Goal: Task Accomplishment & Management: Use online tool/utility

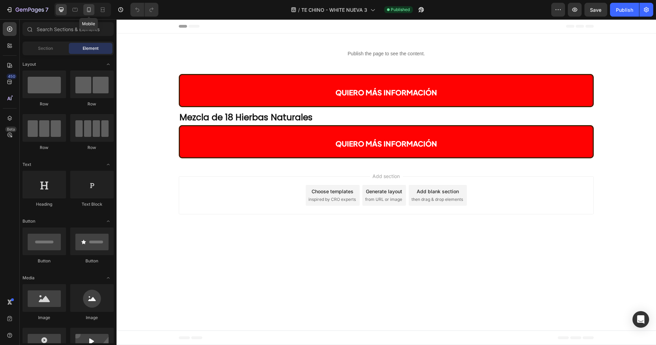
click at [87, 10] on icon at bounding box center [88, 9] width 7 height 7
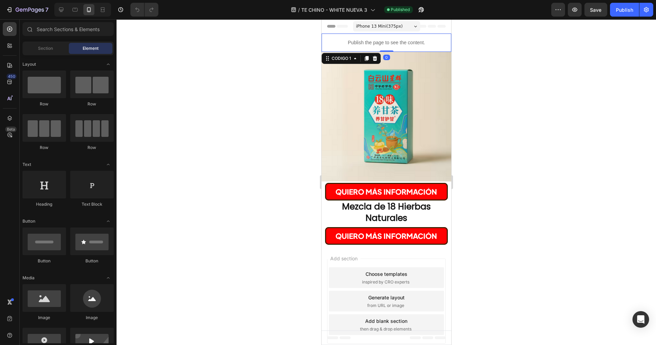
click at [377, 41] on p "Publish the page to see the content." at bounding box center [386, 42] width 130 height 7
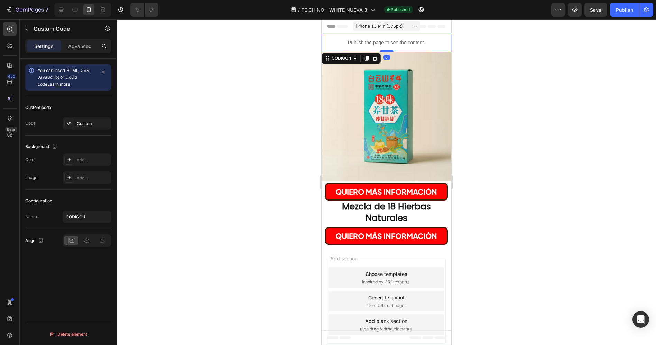
click at [376, 59] on icon at bounding box center [375, 59] width 6 height 6
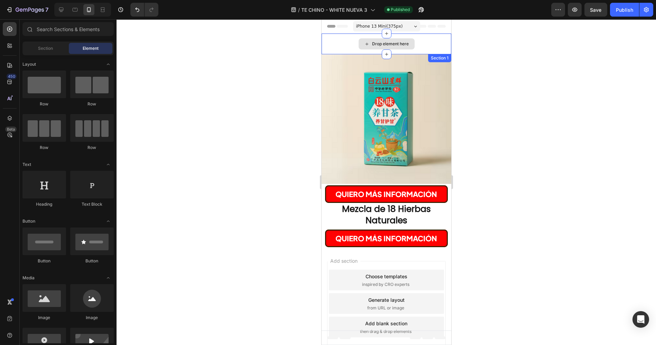
click at [379, 44] on div "Drop element here" at bounding box center [390, 44] width 37 height 6
click at [431, 48] on div "Drop element here" at bounding box center [386, 44] width 130 height 21
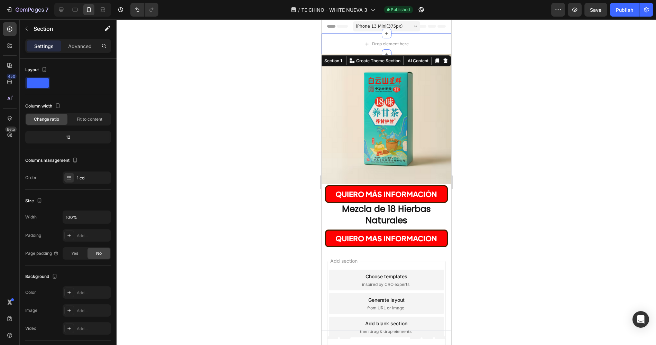
click at [442, 61] on icon at bounding box center [445, 61] width 6 height 6
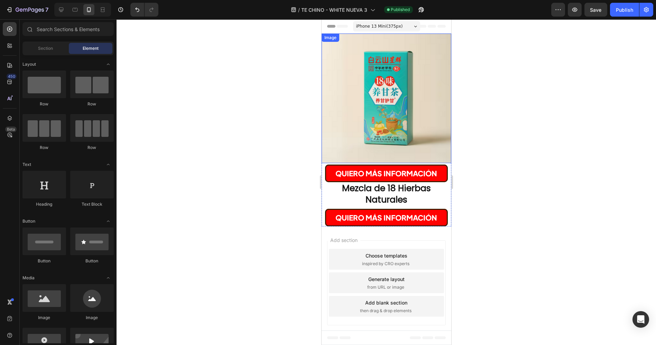
scroll to position [5, 0]
click at [403, 172] on span "QUIERO MÁS INFORMACIÓN" at bounding box center [386, 173] width 102 height 9
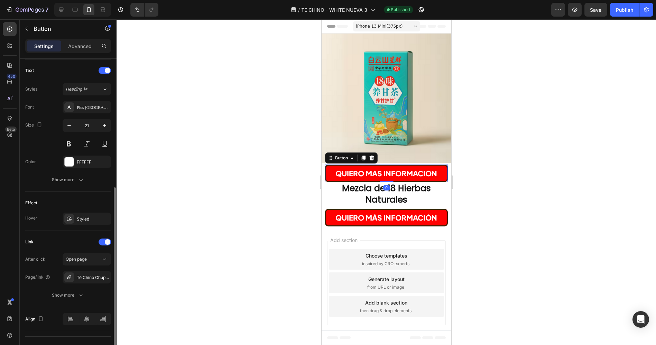
scroll to position [242, 0]
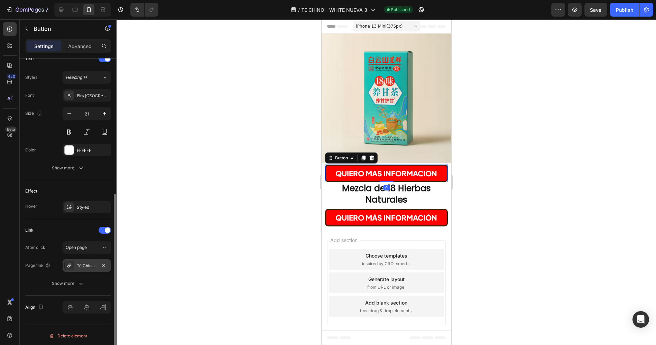
click at [79, 266] on div "Té Chino Chupa Panza de 18 Hierbas B3" at bounding box center [87, 266] width 20 height 6
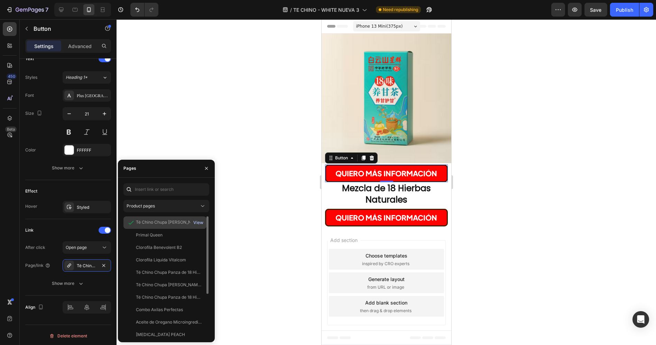
click at [198, 223] on div "View" at bounding box center [198, 223] width 10 height 6
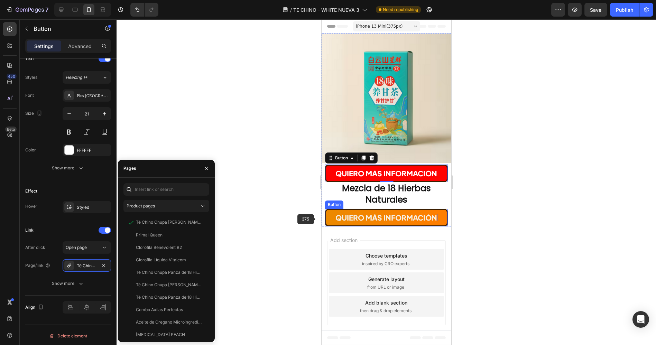
drag, startPoint x: 355, startPoint y: 218, endPoint x: 333, endPoint y: 222, distance: 22.9
click at [355, 218] on p "QUIERO MÁS INFORMACIÓN" at bounding box center [386, 217] width 102 height 7
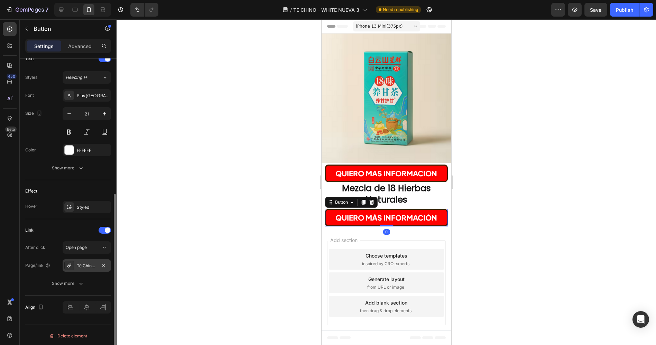
click at [92, 263] on div "Té Chino Chupa Panza de 18 Hierbas B3" at bounding box center [87, 266] width 20 height 6
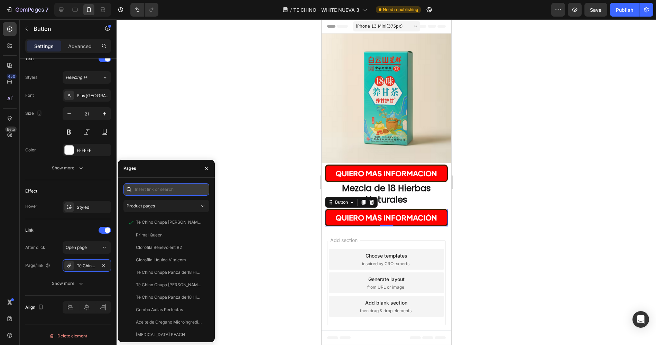
click at [171, 188] on input "text" at bounding box center [166, 189] width 86 height 12
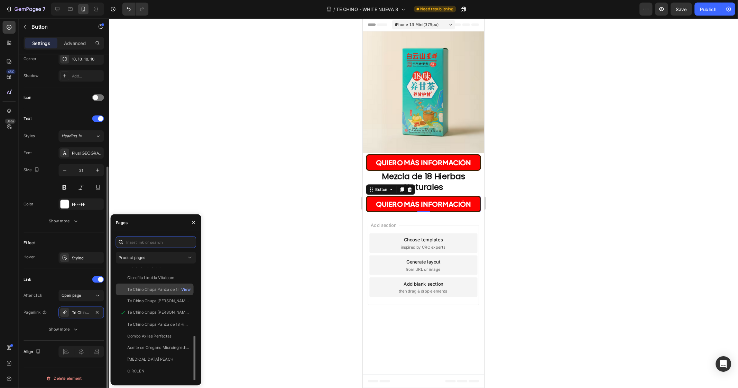
scroll to position [174, 0]
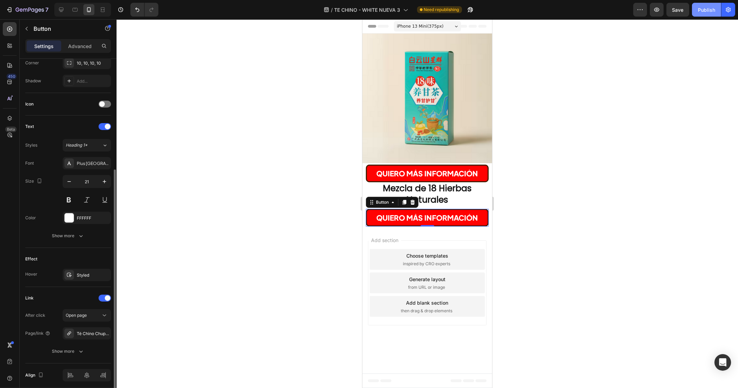
click at [656, 11] on div "Publish" at bounding box center [706, 9] width 17 height 7
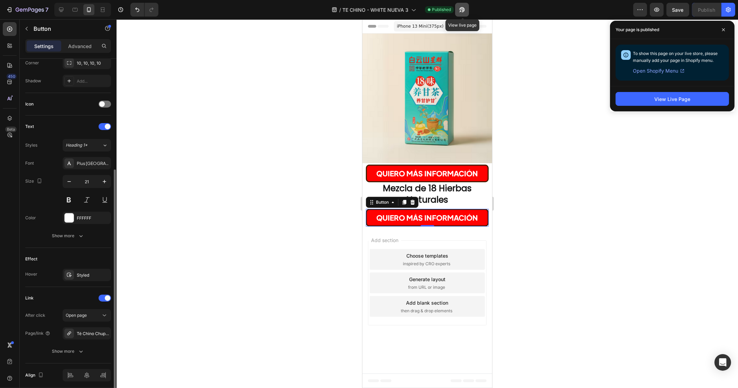
click at [463, 8] on icon "button" at bounding box center [462, 9] width 5 height 5
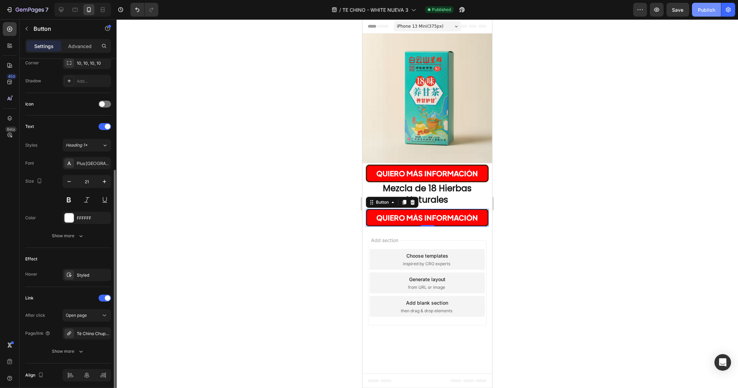
click at [656, 10] on div "Publish" at bounding box center [706, 9] width 17 height 7
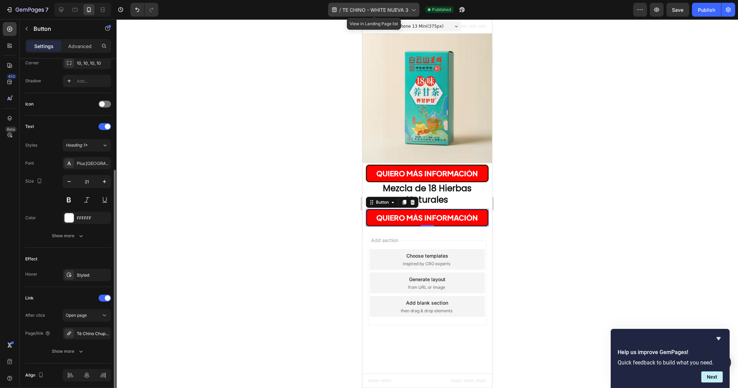
click at [400, 8] on span "TE CHINO - WHITE NUEVA 3" at bounding box center [375, 9] width 66 height 7
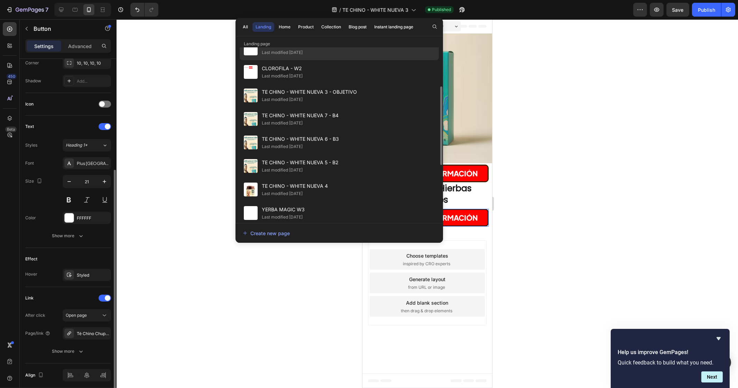
scroll to position [0, 0]
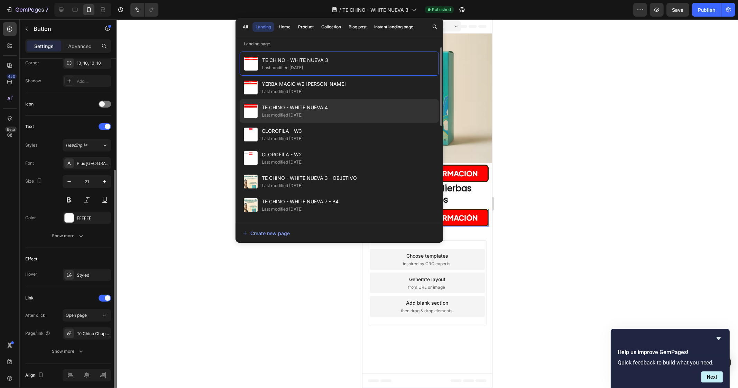
click at [298, 113] on div "Last modified [DATE]" at bounding box center [282, 115] width 41 height 7
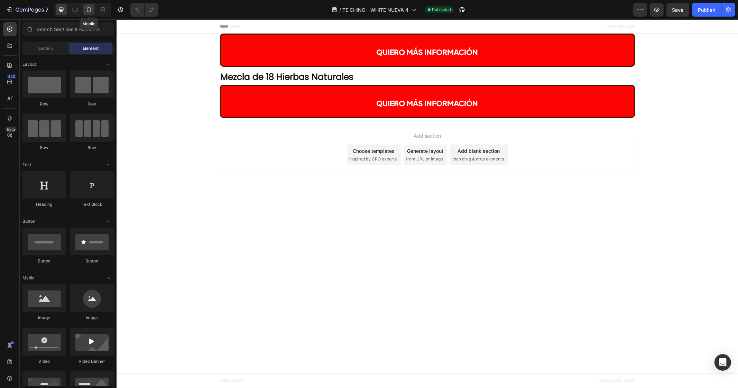
click at [86, 6] on icon at bounding box center [88, 9] width 7 height 7
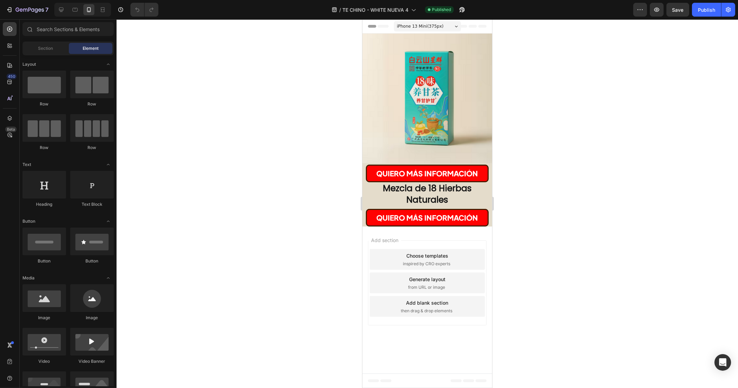
click at [409, 31] on div "iPhone 13 Mini ( 375 px) iPhone 13 Mini iPhone 13 Pro iPhone 11 Pro Max iPhone …" at bounding box center [427, 27] width 67 height 14
click at [403, 87] on img at bounding box center [427, 99] width 130 height 130
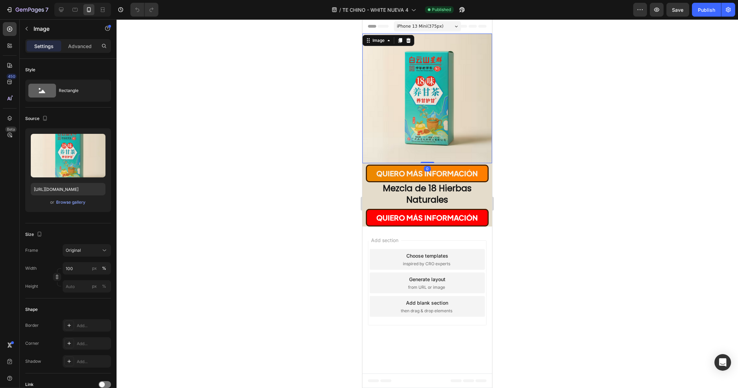
click at [387, 181] on link "QUIERO MÁS INFORMACIÓN" at bounding box center [426, 174] width 123 height 18
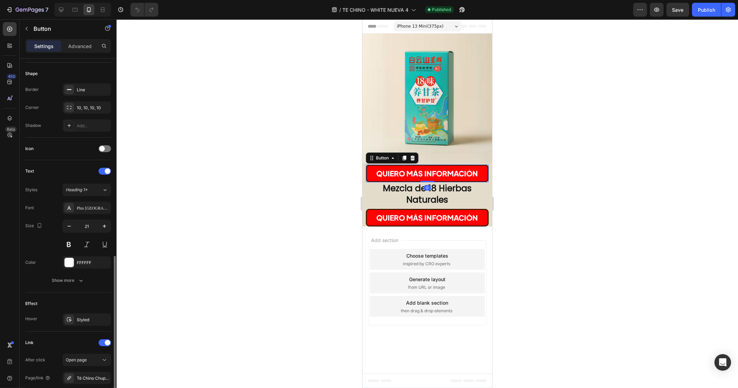
scroll to position [200, 0]
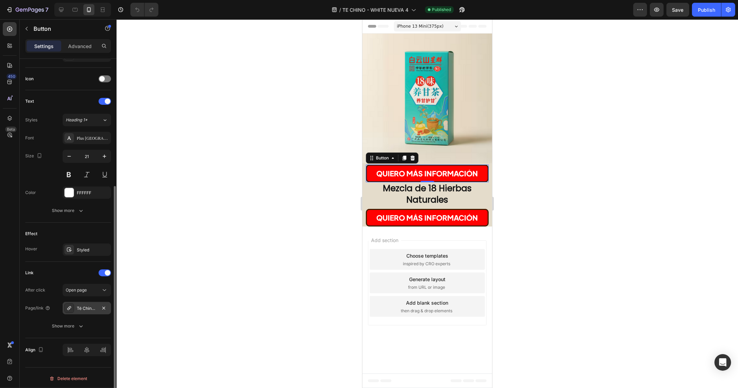
click at [91, 310] on div "Té Chino Chupa [PERSON_NAME] de 18 Hierbas B3" at bounding box center [87, 308] width 48 height 12
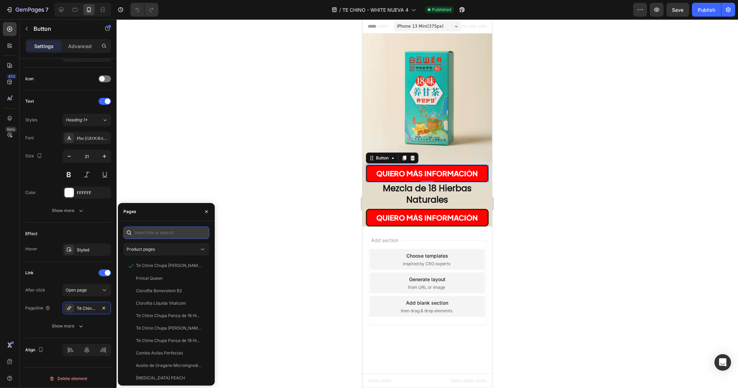
click at [188, 235] on input "text" at bounding box center [166, 232] width 86 height 12
drag, startPoint x: 150, startPoint y: 232, endPoint x: 145, endPoint y: 233, distance: 5.3
click at [145, 233] on input "Te chino" at bounding box center [166, 232] width 86 height 12
drag, startPoint x: 141, startPoint y: 232, endPoint x: 167, endPoint y: 231, distance: 26.3
click at [167, 231] on input "Te chino" at bounding box center [166, 232] width 86 height 12
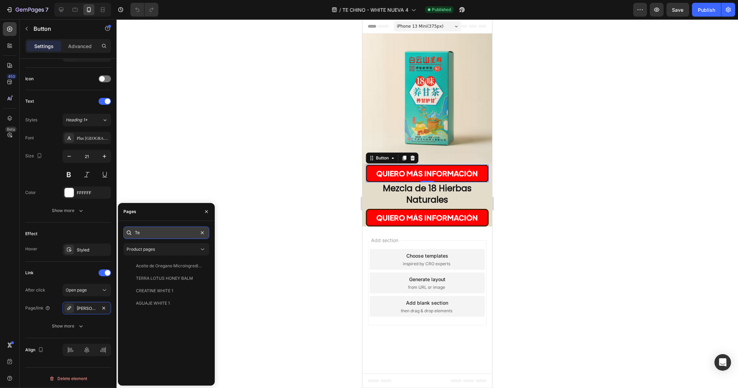
type input "T"
type input "Té Chino"
click at [147, 304] on div "Té Chino Chupa Panza de 18 Hierbas B1" at bounding box center [169, 303] width 66 height 6
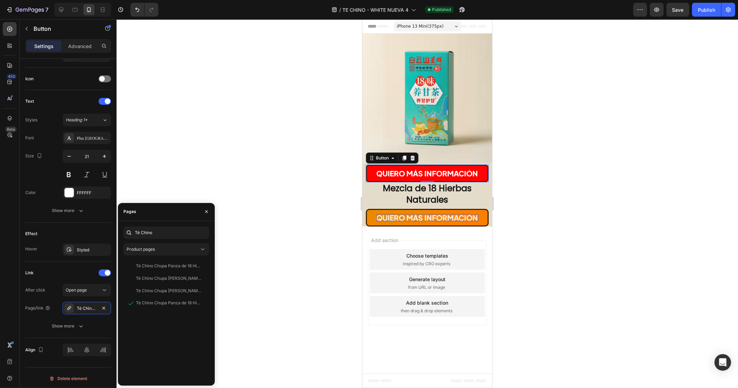
click at [400, 216] on span "QUIERO MÁS INFORMACIÓN" at bounding box center [427, 217] width 102 height 9
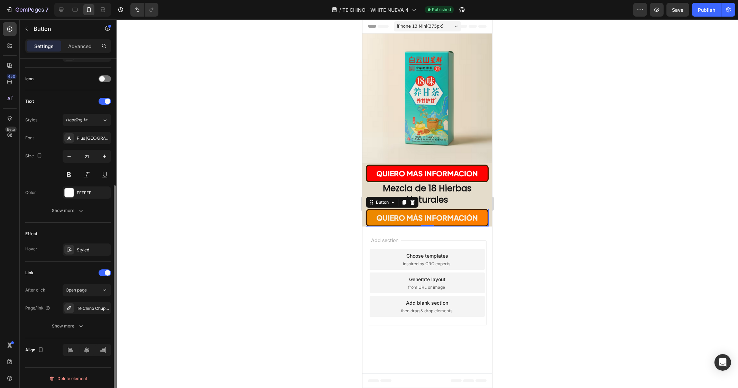
scroll to position [199, 0]
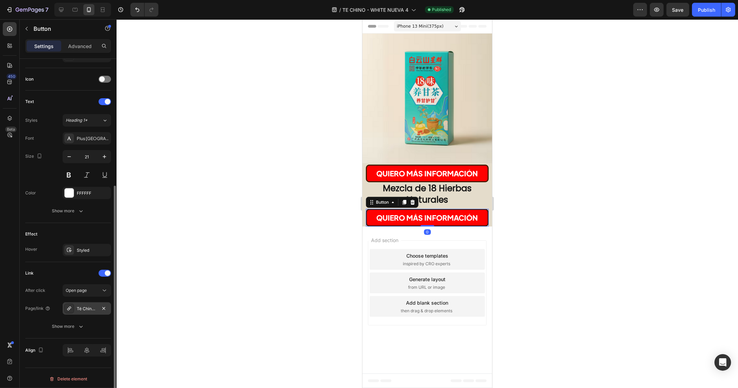
click at [96, 312] on div "Té Chino Chupa Panza de 18 Hierbas B3" at bounding box center [87, 308] width 48 height 12
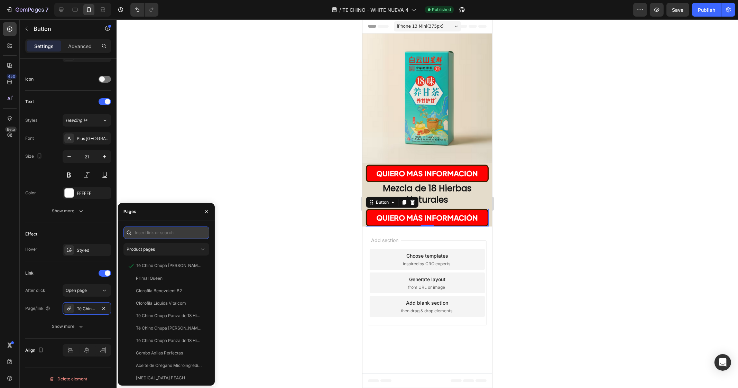
click at [164, 234] on input "text" at bounding box center [166, 232] width 86 height 12
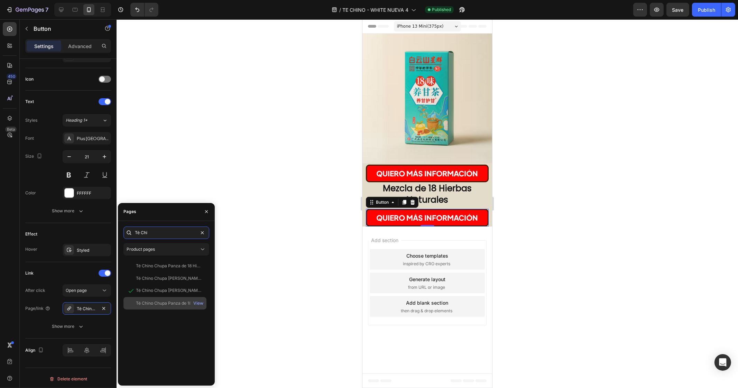
type input "Té Chi"
click at [149, 306] on div "Té Chino Chupa Panza de 18 Hierbas B1" at bounding box center [169, 303] width 66 height 6
click at [612, 201] on div at bounding box center [427, 203] width 621 height 369
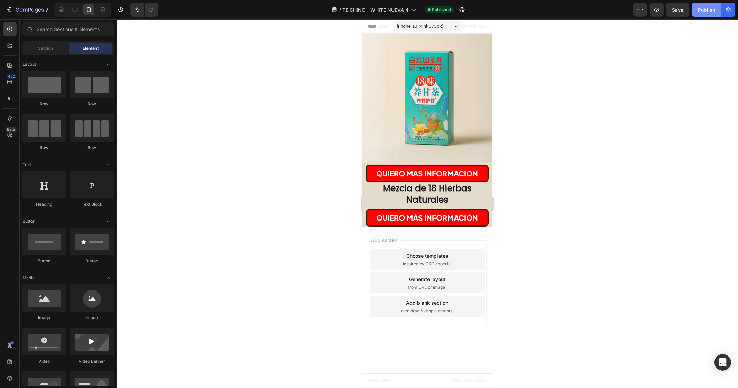
click at [656, 10] on div "Publish" at bounding box center [706, 9] width 17 height 7
click at [465, 11] on icon "button" at bounding box center [462, 9] width 7 height 7
click at [391, 174] on span "QUIERO MÁS INFORMACIÓN" at bounding box center [427, 173] width 102 height 9
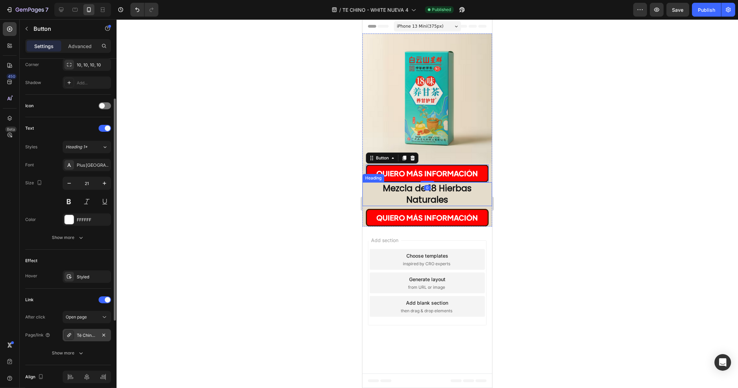
scroll to position [200, 0]
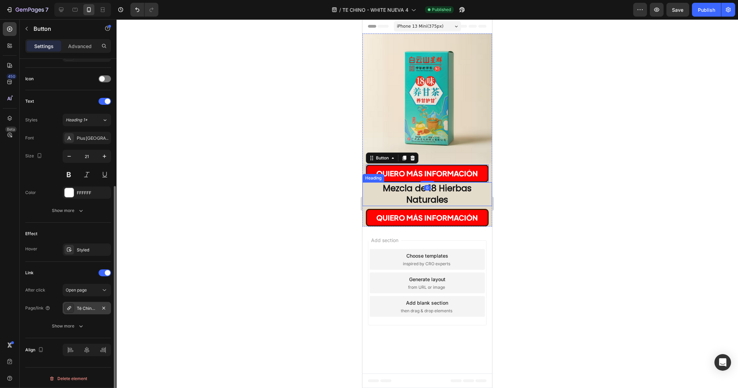
click at [88, 308] on div "Té Chino Chupa Panza de 18 Hierbas B1" at bounding box center [87, 308] width 20 height 6
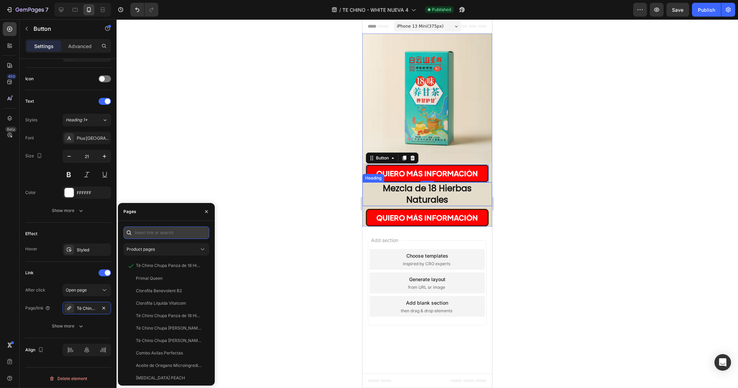
click at [173, 231] on input "text" at bounding box center [166, 232] width 86 height 12
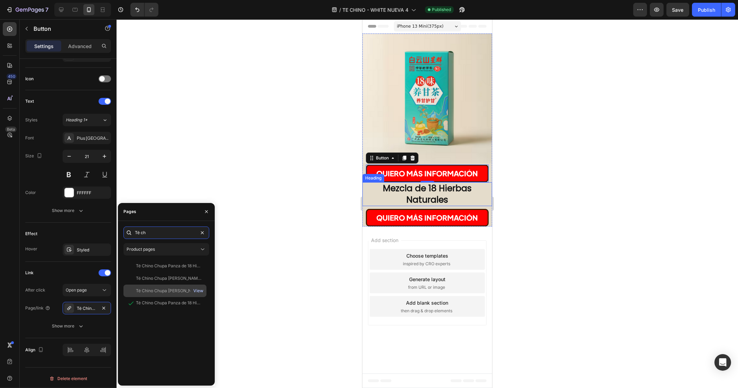
type input "Té ch"
click at [198, 290] on div "View" at bounding box center [198, 291] width 10 height 6
click at [201, 278] on div "View" at bounding box center [198, 278] width 10 height 6
click at [156, 276] on div "Té Chino Chupa Panza de 18 Hierbas B4" at bounding box center [169, 278] width 66 height 6
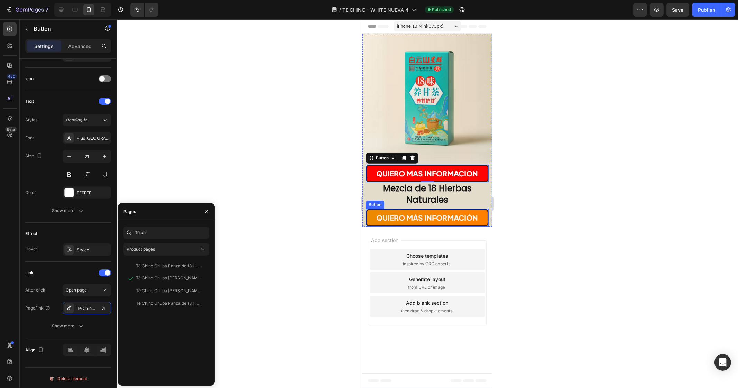
click at [378, 212] on link "QUIERO MÁS INFORMACIÓN" at bounding box center [426, 218] width 123 height 18
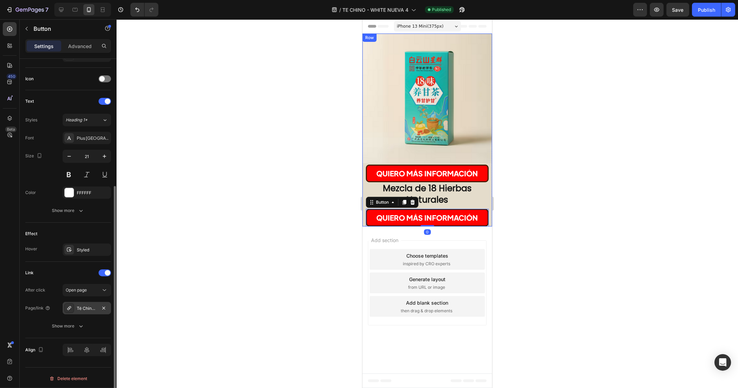
click at [83, 307] on div "Té Chino Chupa Panza de 18 Hierbas B1" at bounding box center [87, 308] width 20 height 6
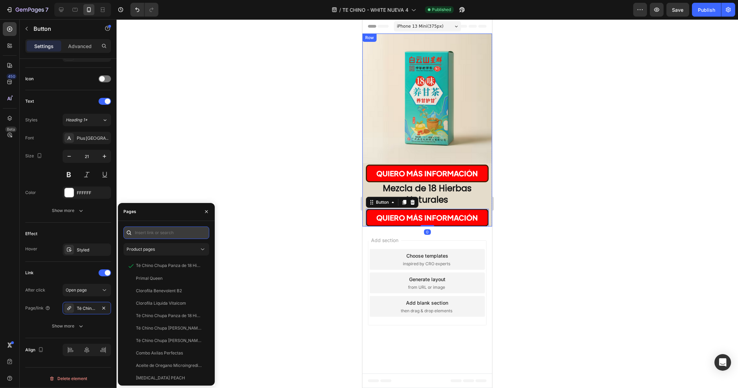
click at [149, 234] on input "text" at bounding box center [166, 232] width 86 height 12
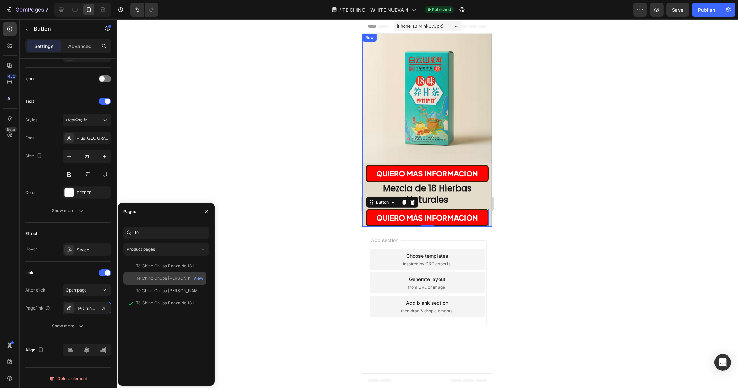
click at [162, 279] on div "Té Chino Chupa Panza de 18 Hierbas B4" at bounding box center [169, 278] width 66 height 6
click at [198, 279] on div "View" at bounding box center [198, 278] width 10 height 6
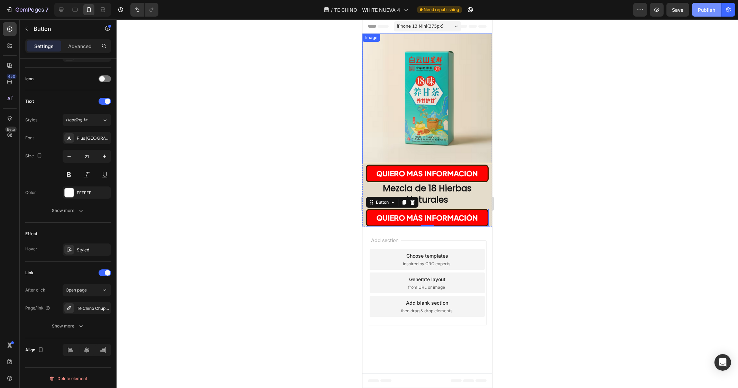
click at [656, 11] on div "Publish" at bounding box center [706, 9] width 17 height 7
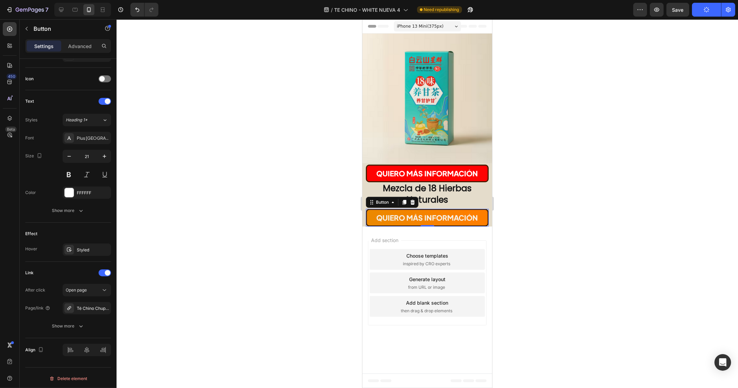
click at [382, 213] on link "QUIERO MÁS INFORMACIÓN" at bounding box center [426, 218] width 123 height 18
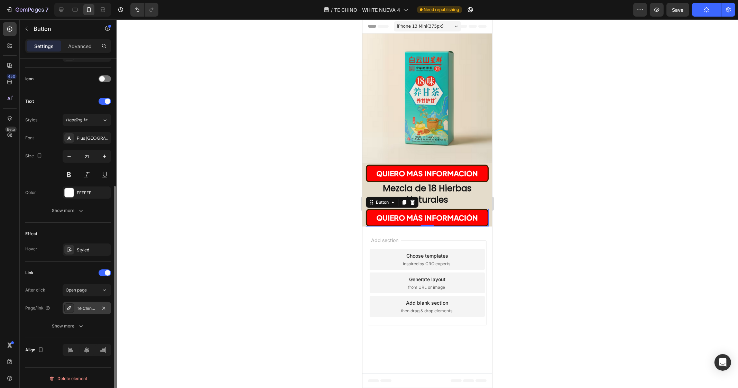
click at [91, 305] on div "Té Chino Chupa Panza de 18 Hierbas B4" at bounding box center [87, 308] width 20 height 6
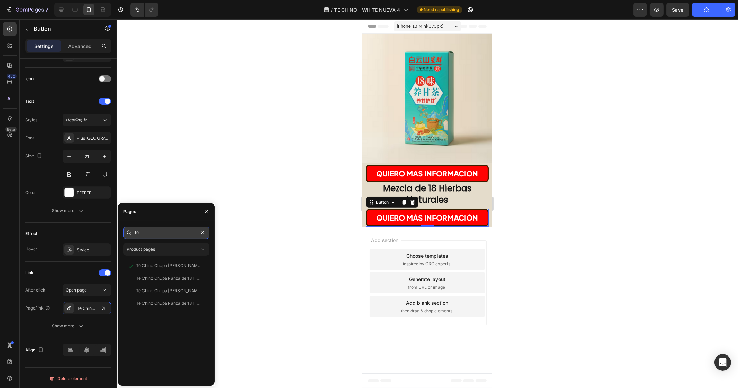
click at [163, 230] on input "té" at bounding box center [166, 232] width 86 height 12
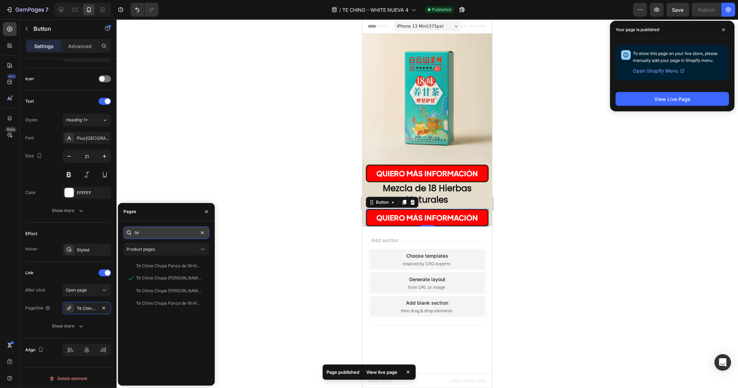
type input "té c"
click at [318, 172] on div at bounding box center [427, 203] width 621 height 369
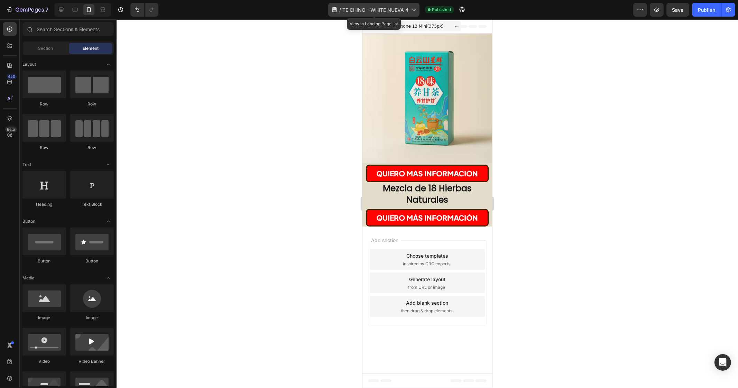
click at [405, 8] on span "TE CHINO - WHITE NUEVA 4" at bounding box center [375, 9] width 66 height 7
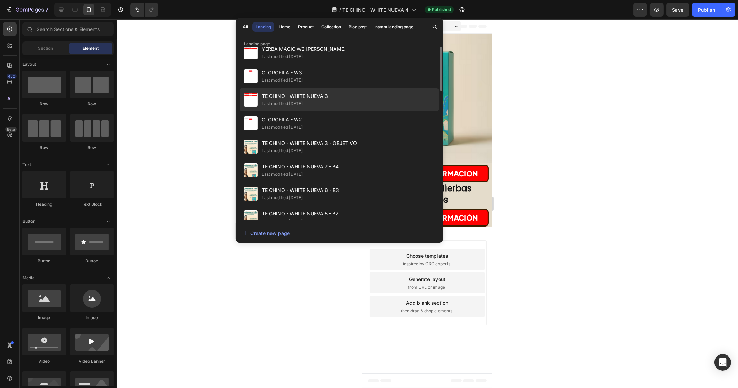
scroll to position [0, 0]
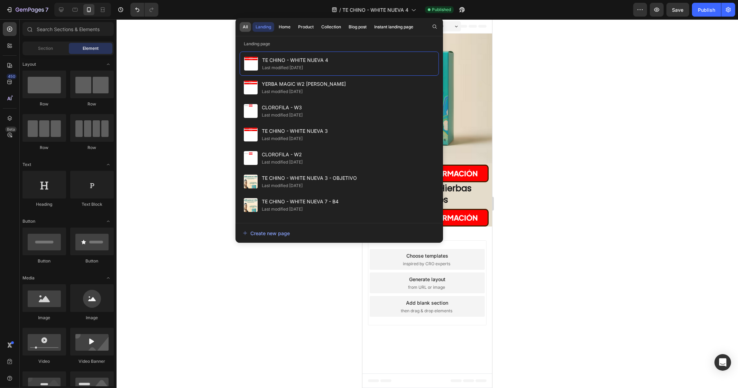
click at [245, 27] on div "All" at bounding box center [245, 27] width 5 height 6
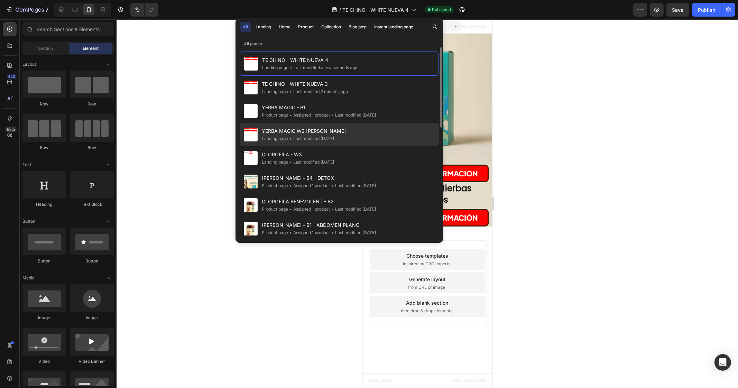
scroll to position [43, 0]
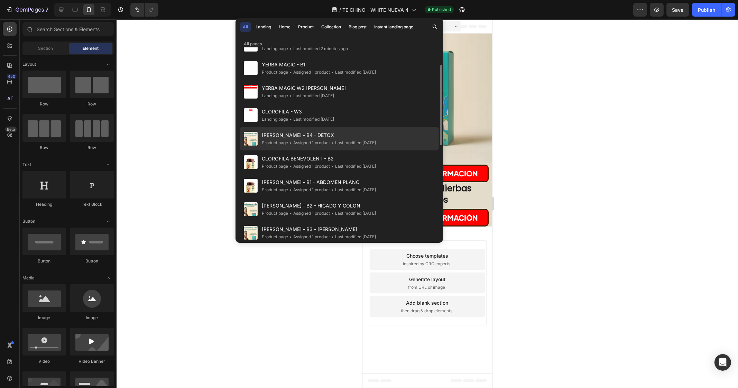
click at [300, 138] on span "TE [PERSON_NAME] - B4 - DETOX" at bounding box center [319, 135] width 114 height 8
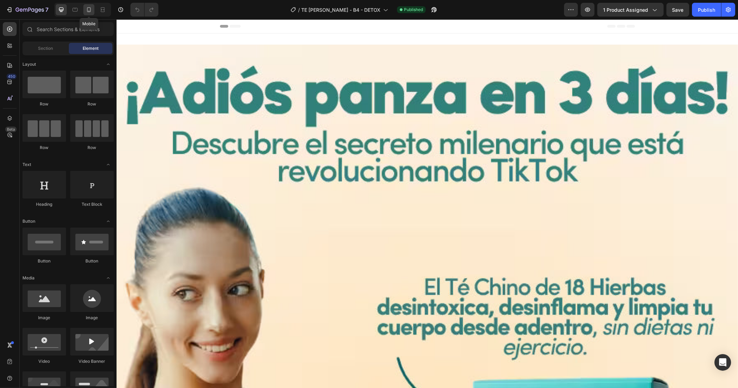
click at [90, 11] on icon at bounding box center [88, 9] width 7 height 7
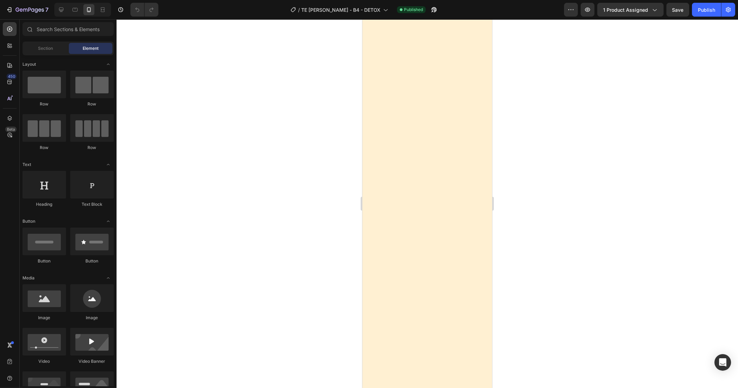
scroll to position [1080, 0]
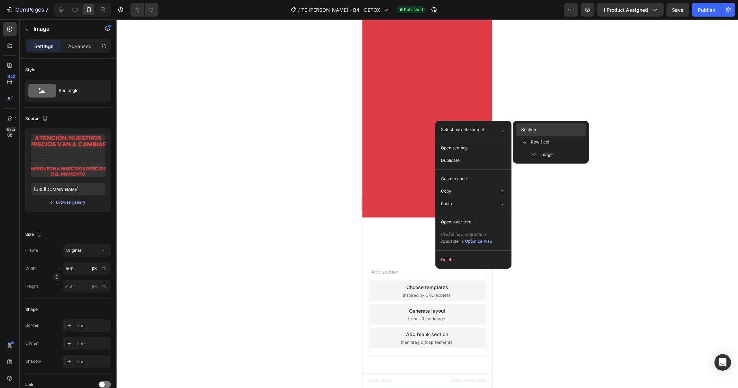
drag, startPoint x: 530, startPoint y: 131, endPoint x: 116, endPoint y: 109, distance: 414.5
click at [530, 131] on span "Section" at bounding box center [528, 130] width 15 height 6
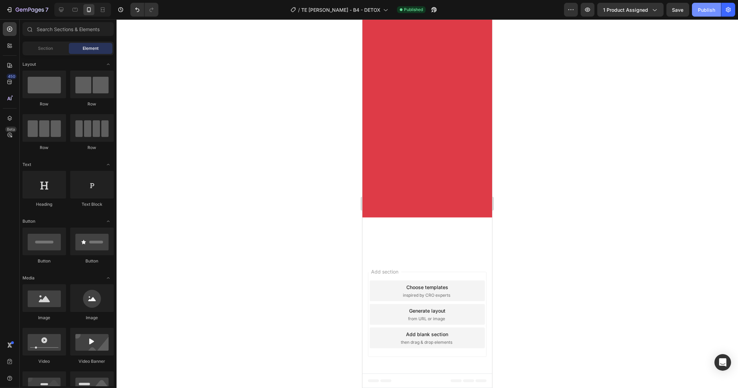
click at [704, 11] on div "Publish" at bounding box center [706, 9] width 17 height 7
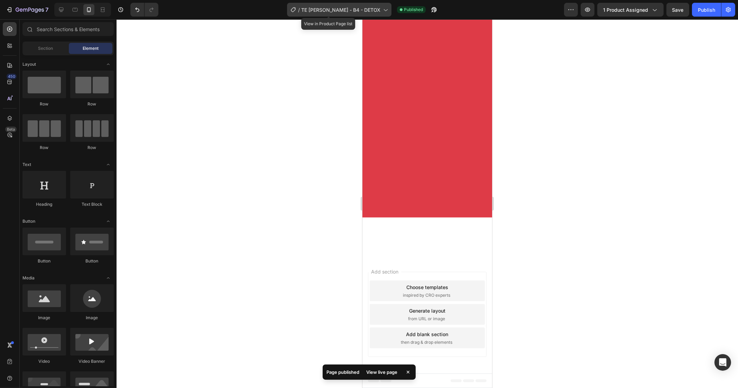
click at [363, 8] on span "TE [PERSON_NAME] - B4 - DETOX" at bounding box center [340, 9] width 79 height 7
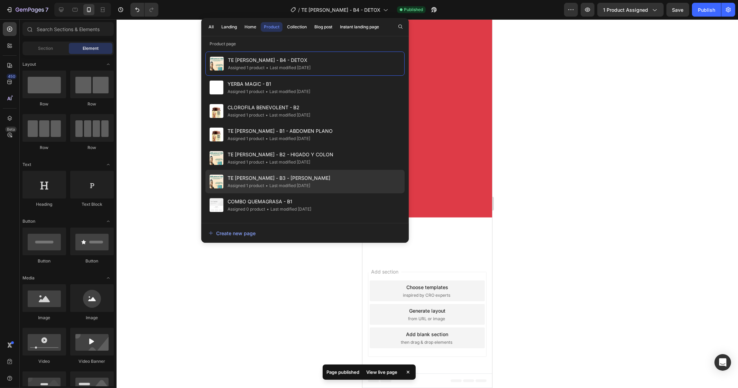
click at [268, 175] on span "TE [PERSON_NAME] - B3 - [PERSON_NAME]" at bounding box center [279, 178] width 103 height 8
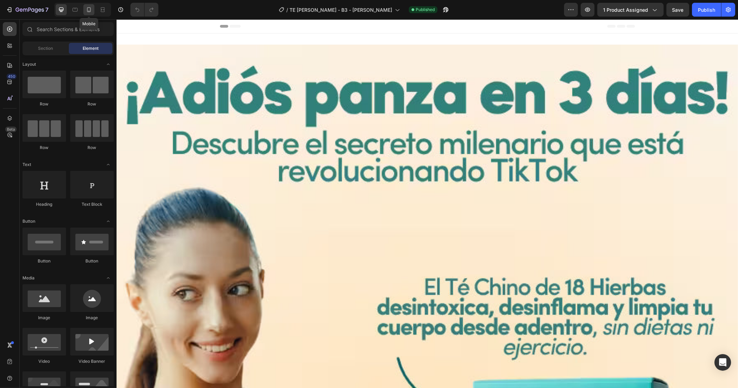
click at [85, 9] on div at bounding box center [88, 9] width 11 height 11
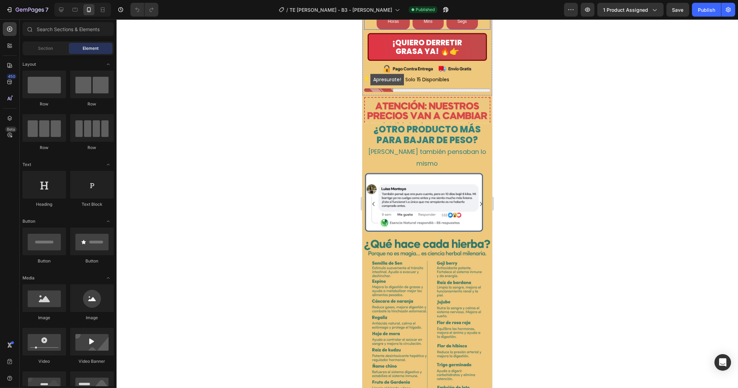
scroll to position [1037, 0]
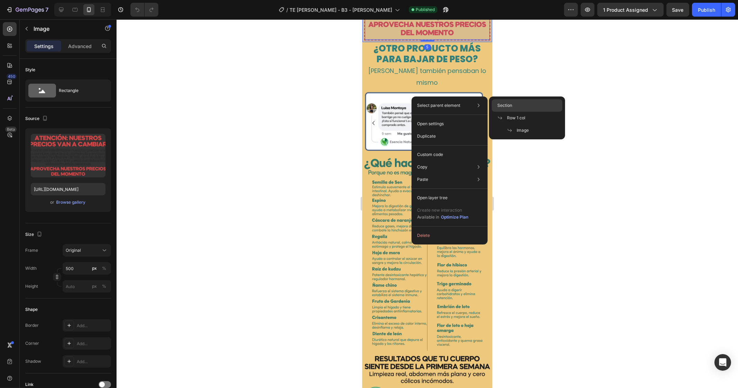
click at [503, 104] on span "Section" at bounding box center [504, 105] width 15 height 6
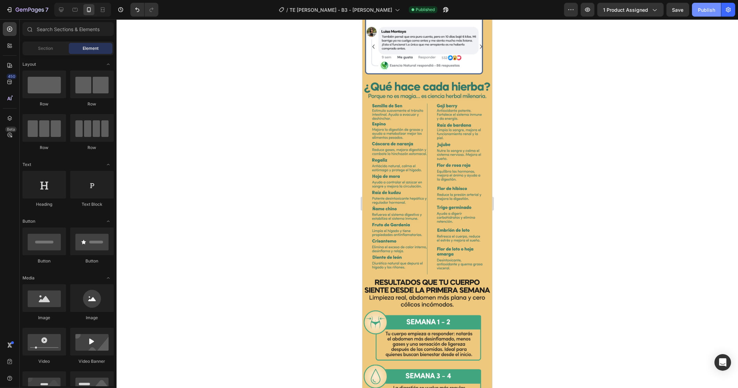
click at [705, 5] on button "Publish" at bounding box center [706, 10] width 29 height 14
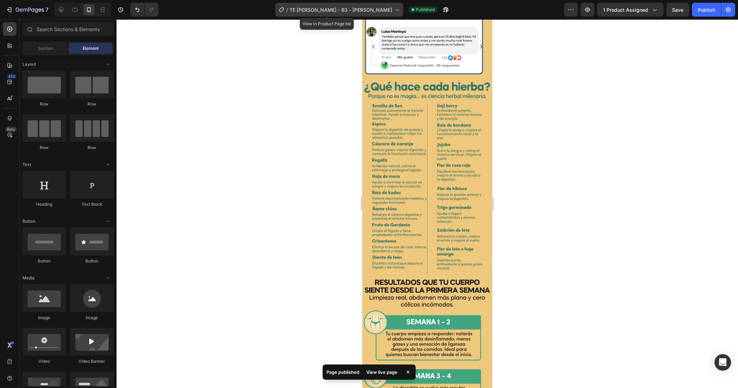
click at [364, 9] on span "TE ZHANG - B3 - CHUPA PANZAS" at bounding box center [340, 9] width 103 height 7
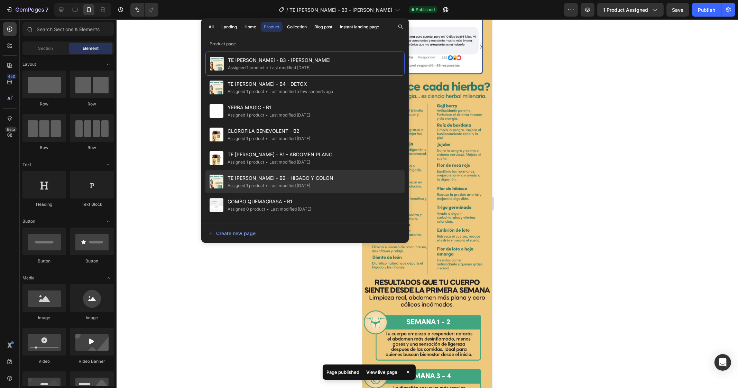
click at [286, 174] on span "TE ZHANG - B2 - HIGADO Y COLON" at bounding box center [281, 178] width 106 height 8
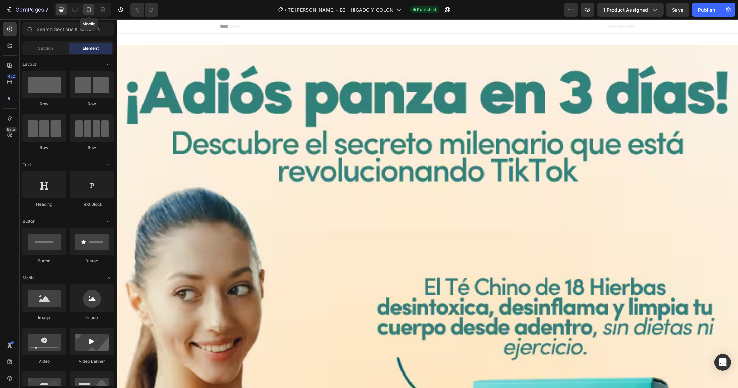
click at [90, 8] on icon at bounding box center [89, 9] width 4 height 5
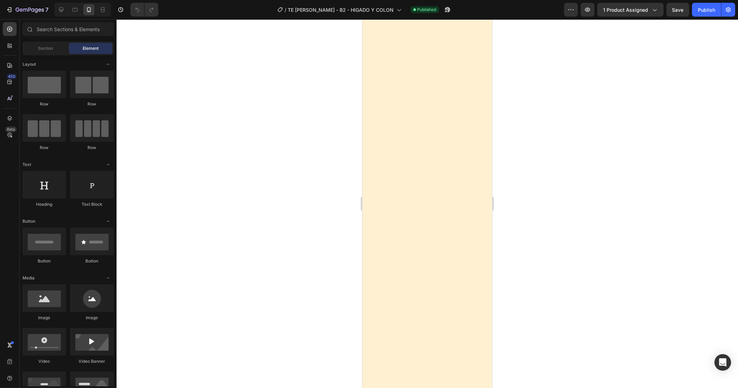
scroll to position [1167, 0]
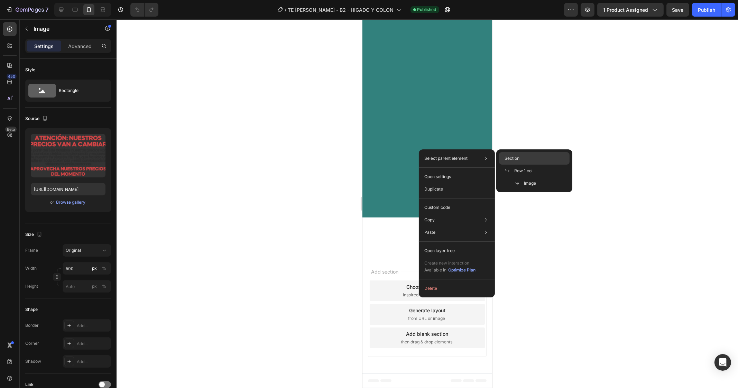
click at [509, 157] on span "Section" at bounding box center [512, 158] width 15 height 6
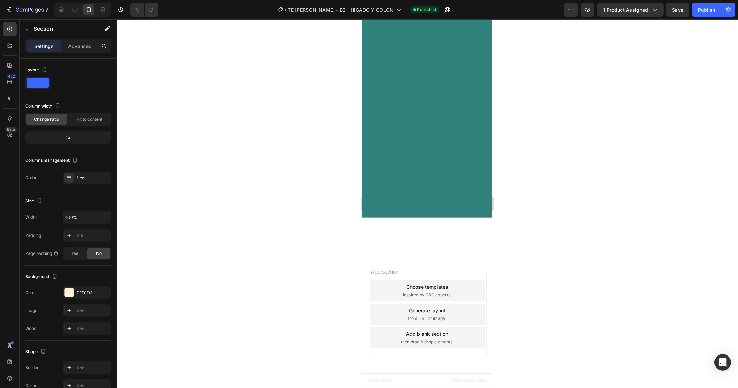
drag, startPoint x: 482, startPoint y: 124, endPoint x: 883, endPoint y: 118, distance: 401.5
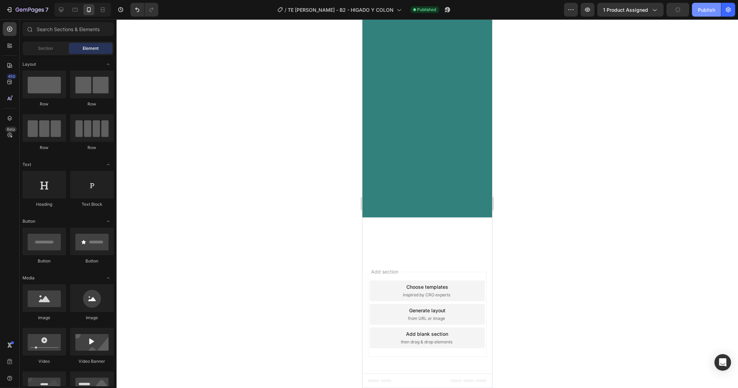
click at [702, 13] on button "Publish" at bounding box center [706, 10] width 29 height 14
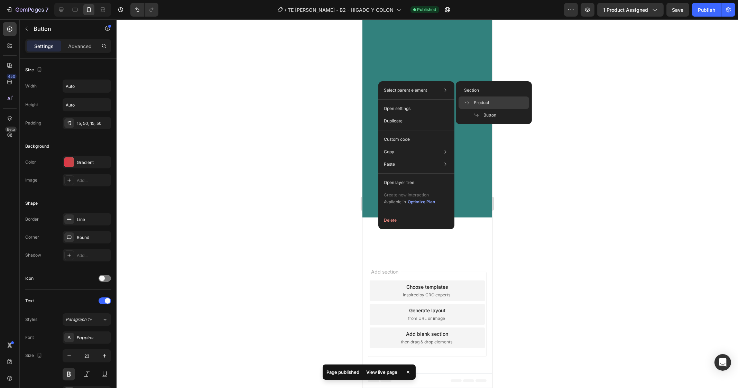
click at [472, 102] on span at bounding box center [469, 103] width 10 height 6
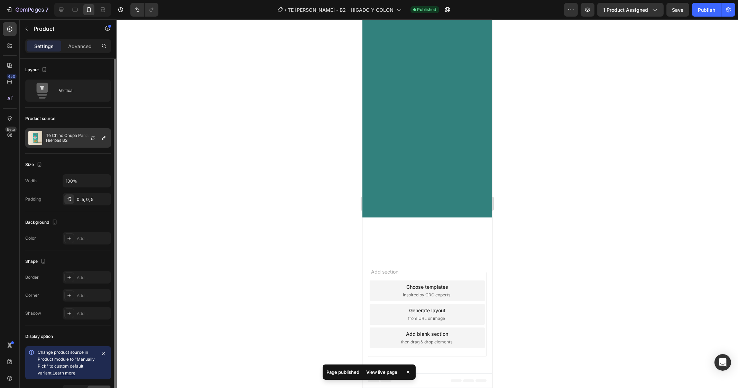
click at [59, 136] on p "Té Chino Chupa Panza de 18 Hierbas B2" at bounding box center [77, 138] width 62 height 10
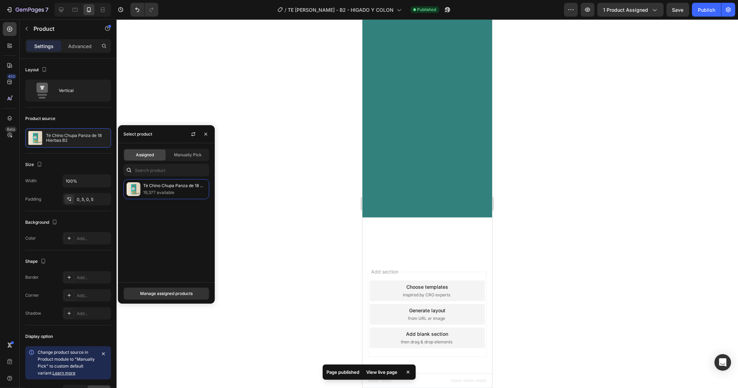
click at [147, 154] on span "Assigned" at bounding box center [145, 155] width 18 height 6
click at [329, 122] on div at bounding box center [427, 203] width 621 height 369
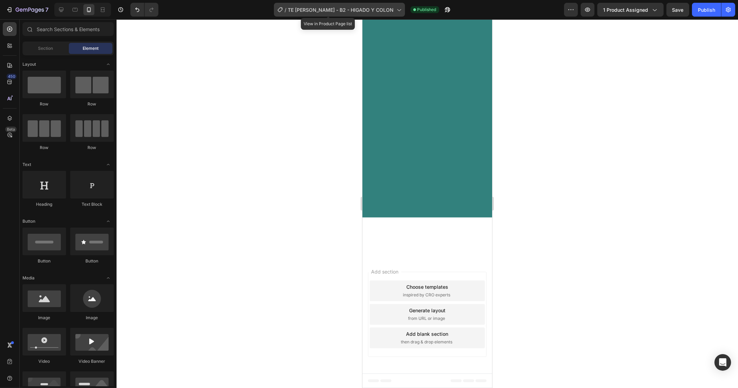
click at [365, 6] on div "/ TE [PERSON_NAME] - B2 - HIGADO Y COLON" at bounding box center [339, 10] width 131 height 14
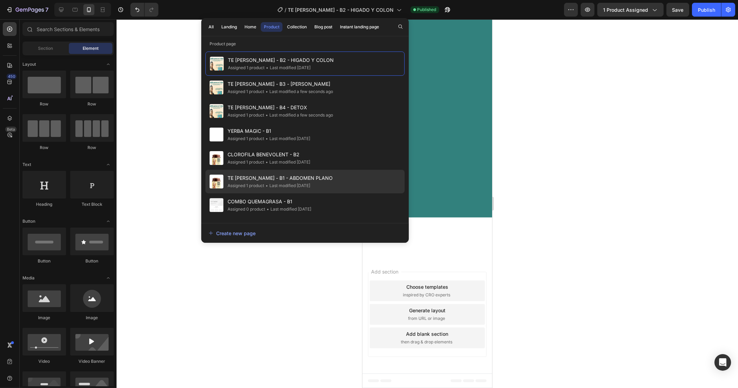
click at [277, 179] on span "TE [PERSON_NAME] - B1 - ABDOMEN PLANO" at bounding box center [280, 178] width 105 height 8
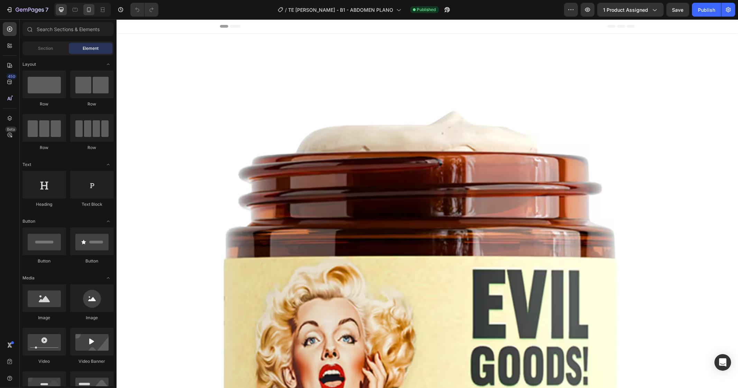
click at [85, 13] on div at bounding box center [88, 9] width 11 height 11
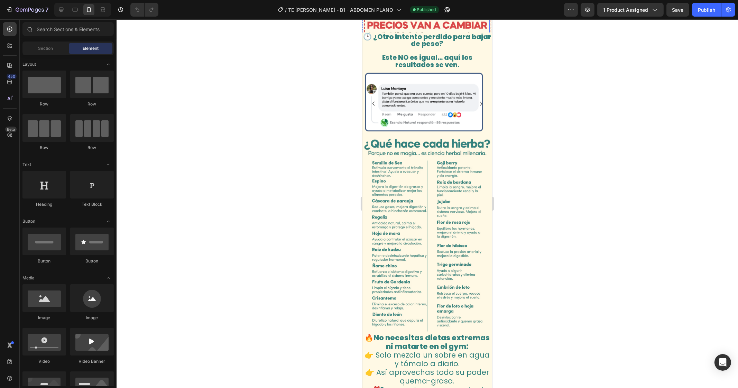
scroll to position [878, 0]
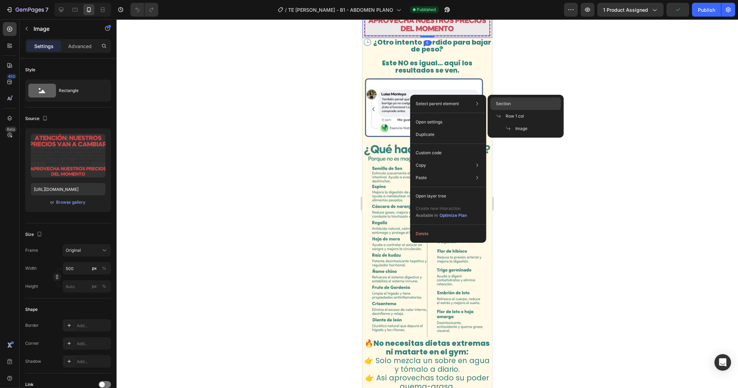
click at [512, 103] on div "Section" at bounding box center [525, 104] width 71 height 12
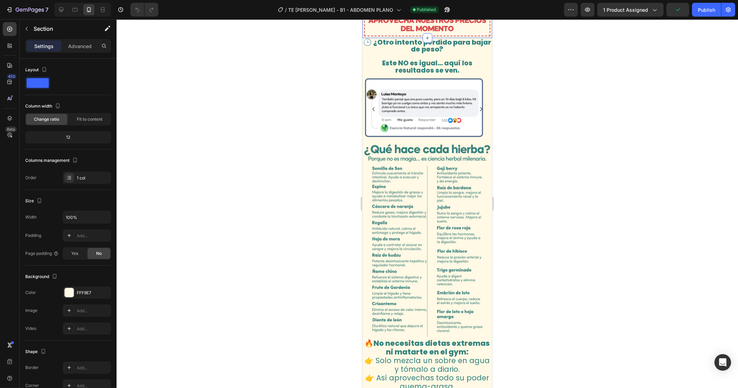
drag, startPoint x: 479, startPoint y: 72, endPoint x: 943, endPoint y: 74, distance: 464.4
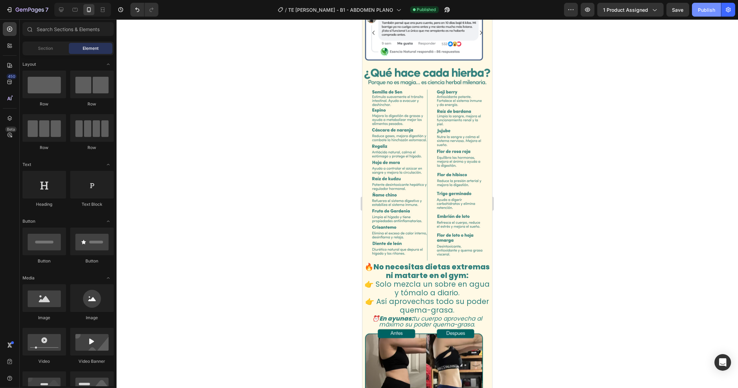
click at [718, 9] on button "Publish" at bounding box center [706, 10] width 29 height 14
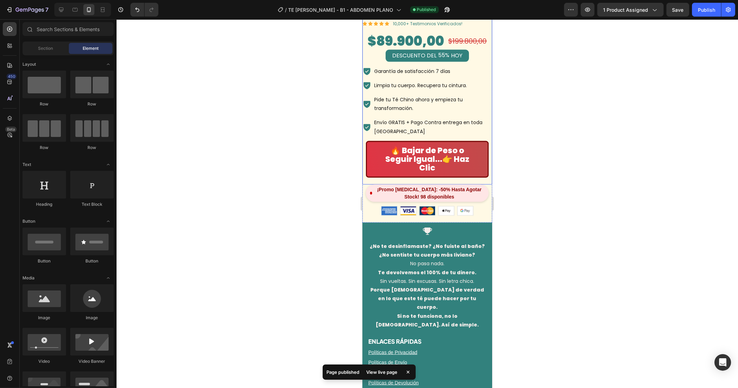
scroll to position [1700, 0]
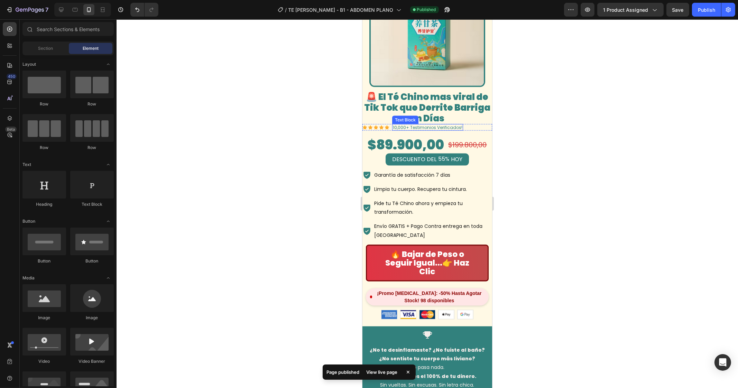
click at [391, 136] on div "$89.900,00" at bounding box center [406, 145] width 78 height 18
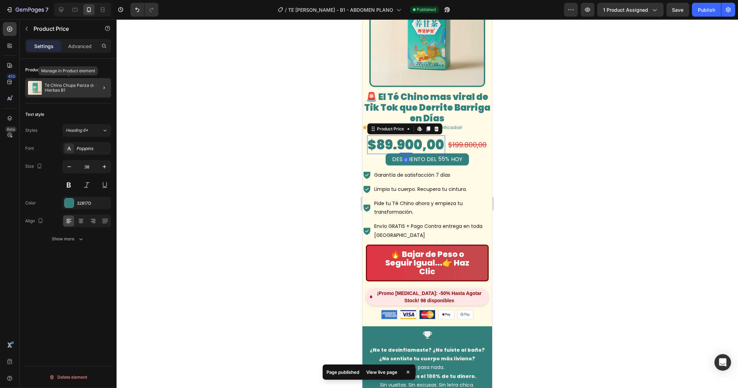
click at [73, 83] on p "Té Chino Chupa Panza de 18 Hierbas B1" at bounding box center [77, 88] width 64 height 10
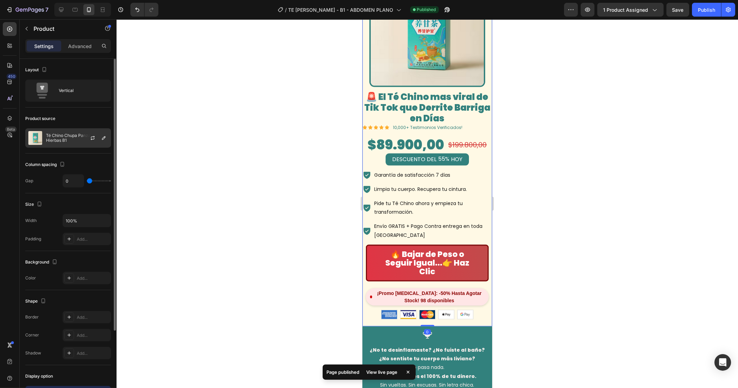
click at [71, 141] on p "Té Chino Chupa Panza de 18 Hierbas B1" at bounding box center [77, 138] width 62 height 10
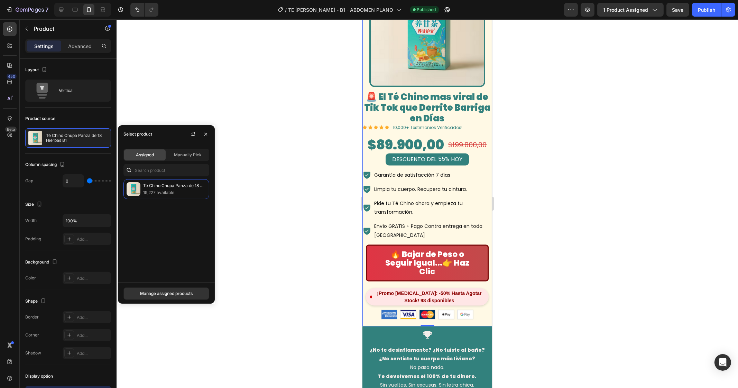
click at [268, 119] on div at bounding box center [427, 203] width 621 height 369
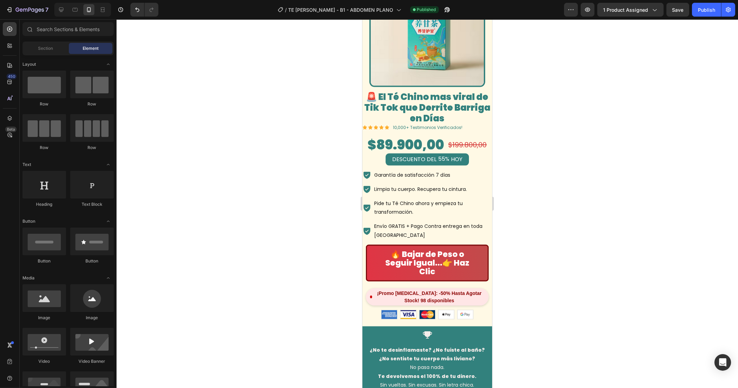
drag, startPoint x: 633, startPoint y: 63, endPoint x: 534, endPoint y: 34, distance: 103.6
click at [632, 63] on div at bounding box center [427, 203] width 621 height 369
click at [367, 11] on span "[PERSON_NAME] - B1 - ABDOMEN PLANO" at bounding box center [340, 9] width 105 height 7
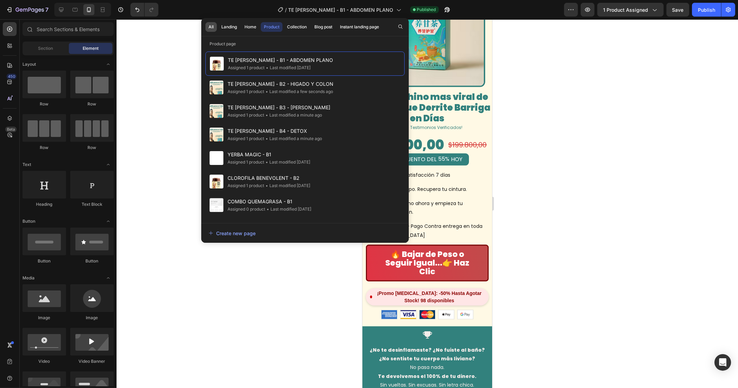
drag, startPoint x: 202, startPoint y: 28, endPoint x: 208, endPoint y: 28, distance: 6.2
click at [203, 28] on div "All Landing Home Product Collection Blog post Instant landing page" at bounding box center [293, 27] width 185 height 18
click at [210, 27] on div "All" at bounding box center [211, 27] width 5 height 6
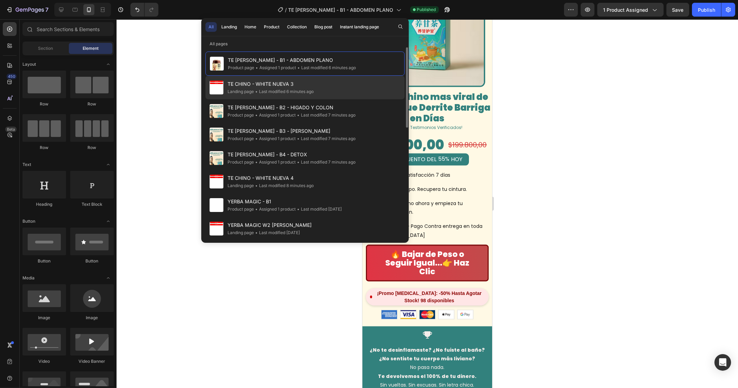
click at [268, 86] on span "TE CHINO - WHITE NUEVA 3" at bounding box center [271, 84] width 86 height 8
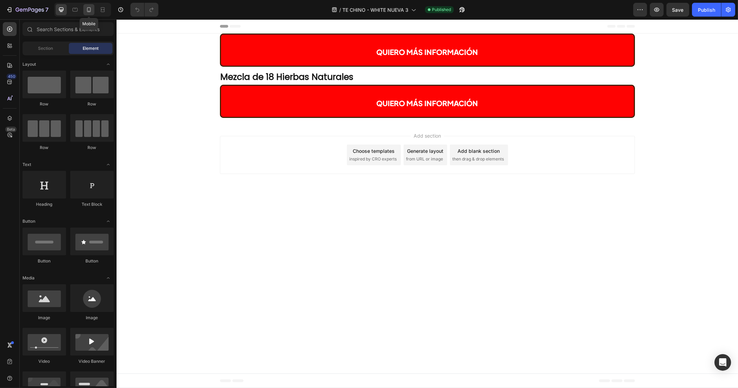
click at [90, 9] on icon at bounding box center [88, 9] width 7 height 7
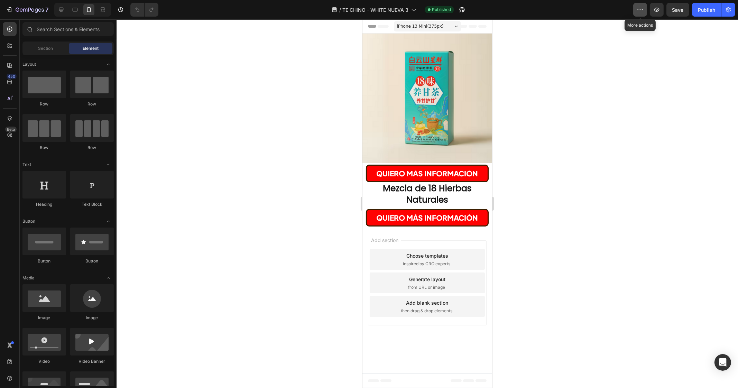
click at [643, 9] on icon "button" at bounding box center [640, 9] width 7 height 7
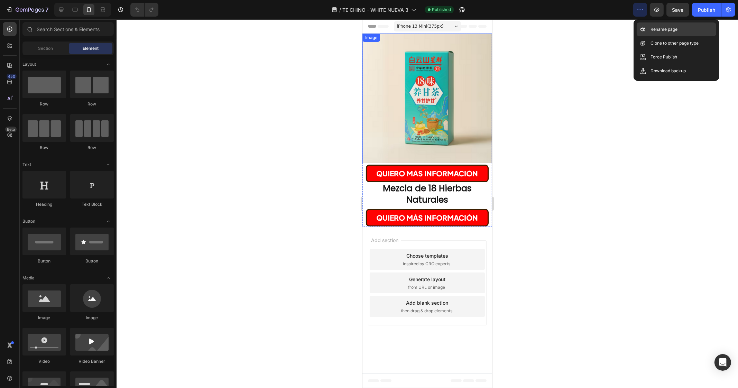
click at [643, 27] on icon at bounding box center [642, 29] width 7 height 7
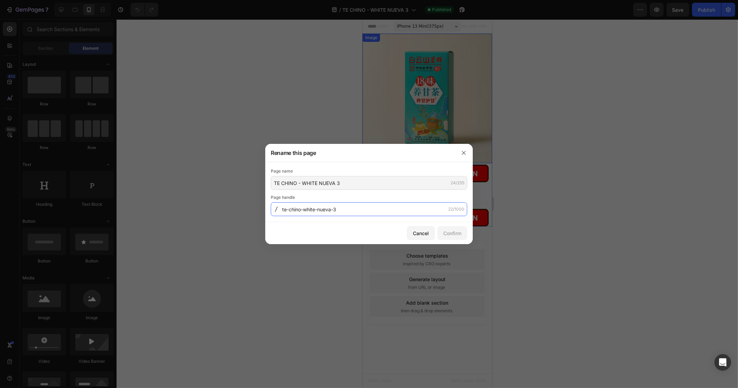
click at [330, 208] on input "te-chino-white-nueva-3" at bounding box center [369, 209] width 196 height 14
click at [332, 208] on input "te-chino-white-nueva-3" at bounding box center [369, 209] width 196 height 14
drag, startPoint x: 331, startPoint y: 209, endPoint x: 335, endPoint y: 210, distance: 4.5
click at [320, 210] on input "te-chino-white-nueva-3" at bounding box center [369, 209] width 196 height 14
type input "te-chino-white-new-3"
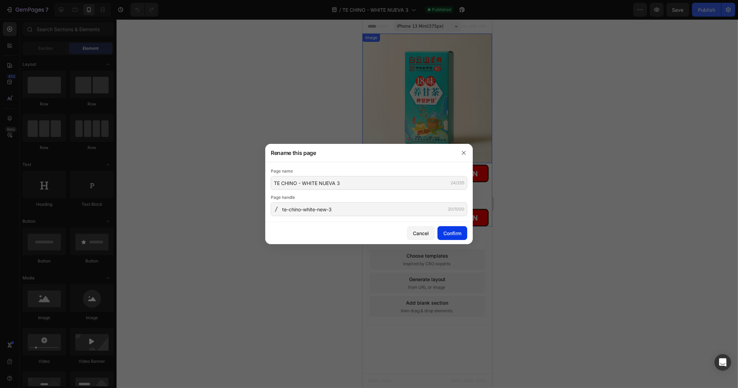
click at [451, 232] on div "Confirm" at bounding box center [452, 233] width 18 height 7
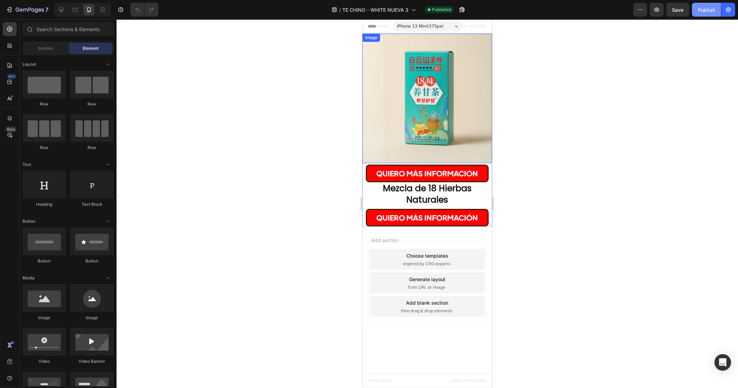
click at [708, 7] on div "Publish" at bounding box center [706, 9] width 17 height 7
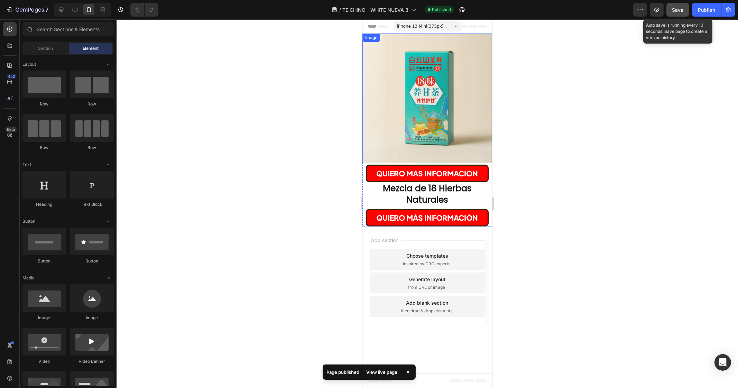
click at [678, 10] on span "Save" at bounding box center [677, 10] width 11 height 6
click at [712, 9] on div "Publish" at bounding box center [706, 9] width 17 height 7
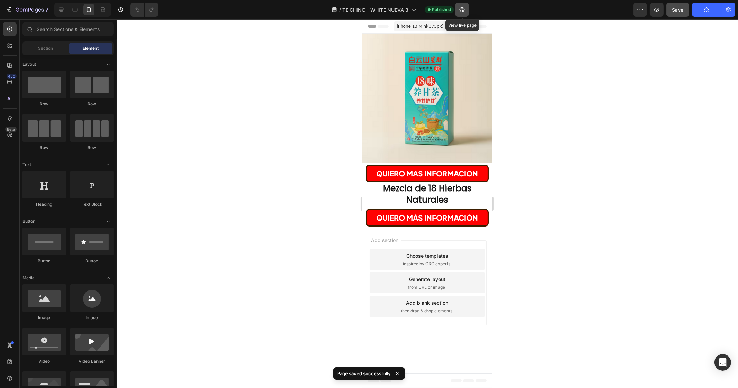
click at [460, 9] on icon "button" at bounding box center [462, 9] width 7 height 7
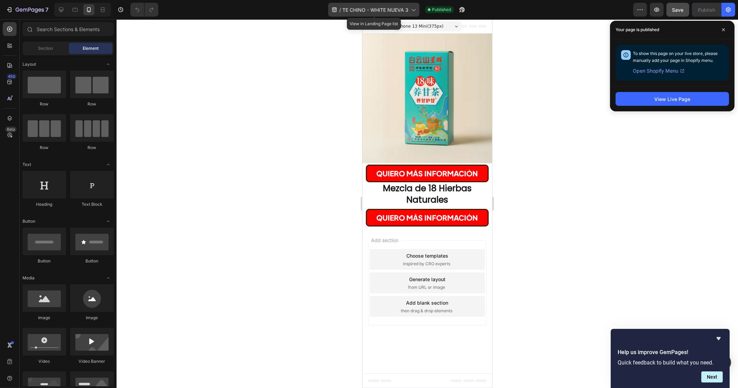
click at [383, 9] on span "TE CHINO - WHITE NUEVA 3" at bounding box center [375, 9] width 66 height 7
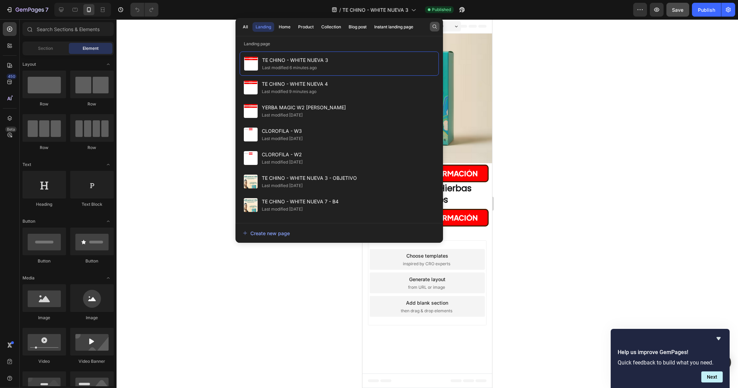
click at [431, 29] on div "All Landing Home Product Collection Blog post Instant landing page" at bounding box center [338, 27] width 207 height 18
click at [434, 27] on icon "button" at bounding box center [435, 27] width 6 height 6
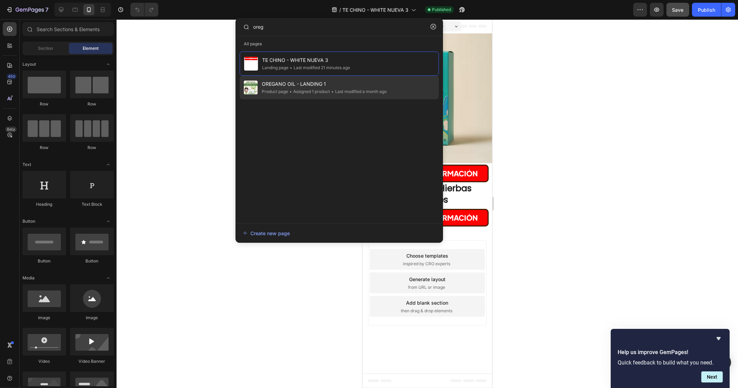
type input "oreg"
click at [321, 81] on span "OREGANO OIL - LANDING 1" at bounding box center [324, 84] width 125 height 8
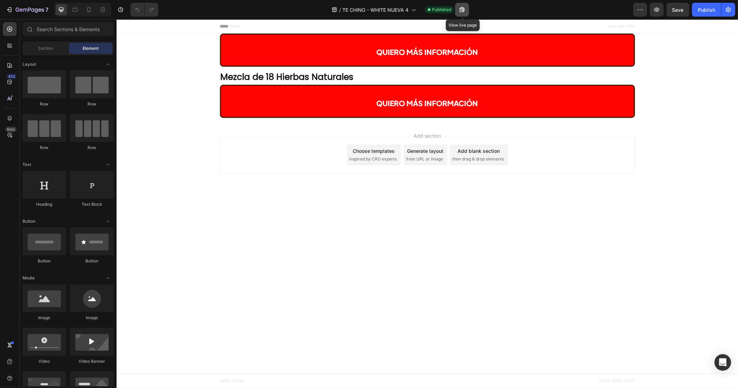
click at [463, 8] on icon "button" at bounding box center [462, 9] width 5 height 5
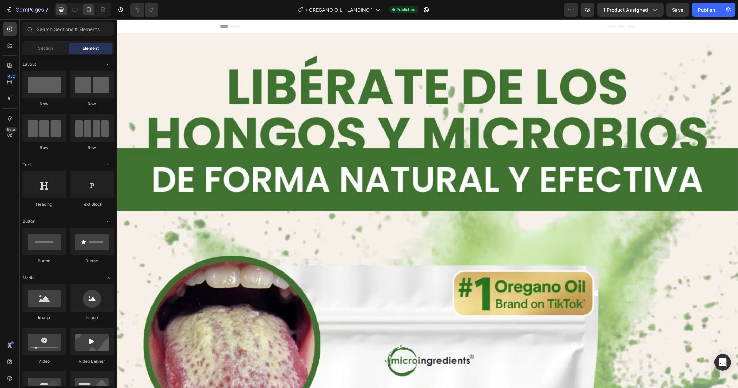
click at [89, 13] on div at bounding box center [88, 9] width 11 height 11
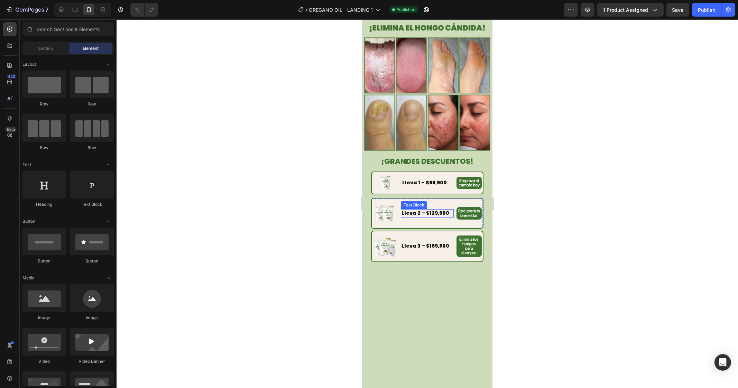
scroll to position [345, 0]
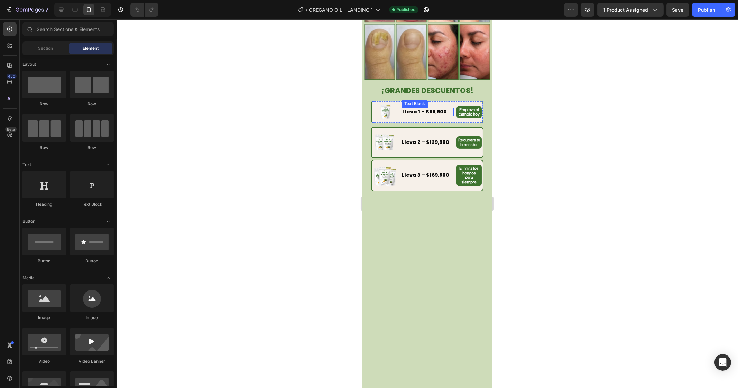
click at [426, 108] on strong "Lleva 1 – $99,900" at bounding box center [424, 111] width 45 height 7
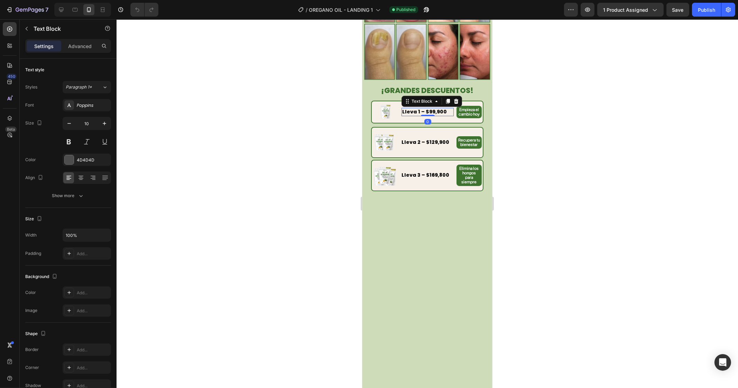
click at [425, 115] on div at bounding box center [427, 115] width 14 height 1
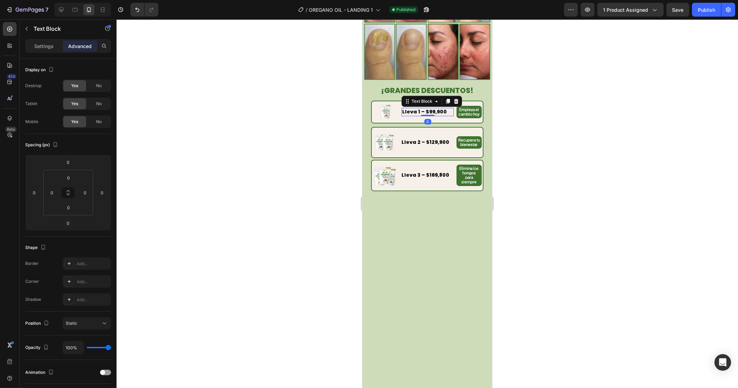
click at [427, 108] on strong "Lleva 1 – $99,900" at bounding box center [424, 111] width 45 height 7
click at [426, 139] on strong "Lleva 2 – $129,900" at bounding box center [425, 142] width 48 height 7
click at [429, 139] on strong "Lleva 2 – $129,900" at bounding box center [425, 142] width 48 height 7
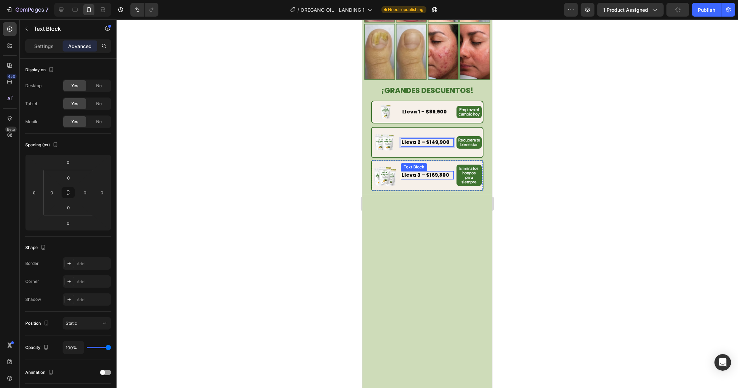
click at [429, 172] on strong "Lleva 3 – $169,800" at bounding box center [425, 175] width 48 height 7
click at [428, 172] on strong "Lleva 3 – $169,800" at bounding box center [425, 175] width 48 height 7
click at [429, 172] on strong "Lleva 3 – $169,800" at bounding box center [425, 175] width 48 height 7
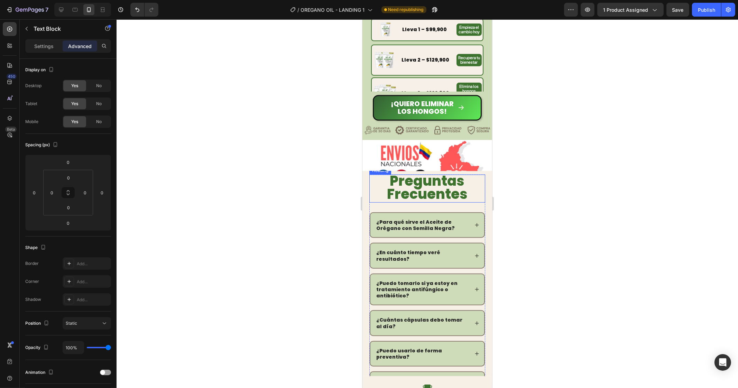
scroll to position [943, 0]
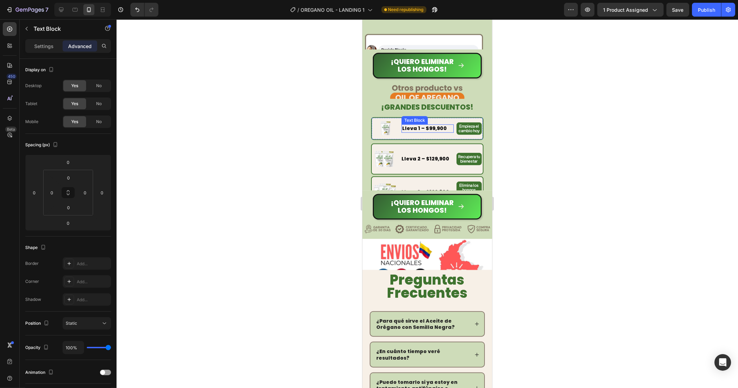
click at [432, 128] on strong "Lleva 1 – $99,900" at bounding box center [424, 128] width 45 height 7
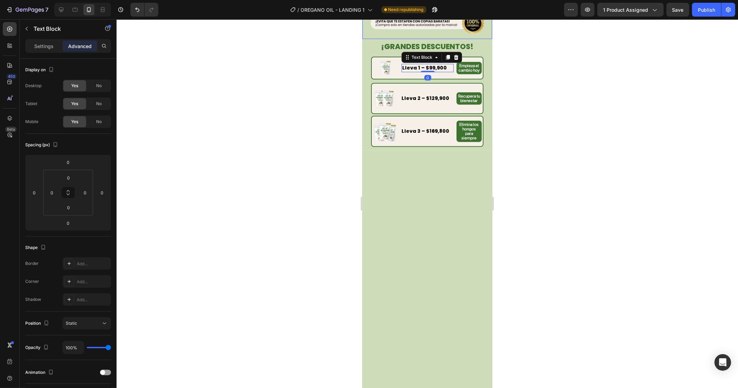
scroll to position [1116, 0]
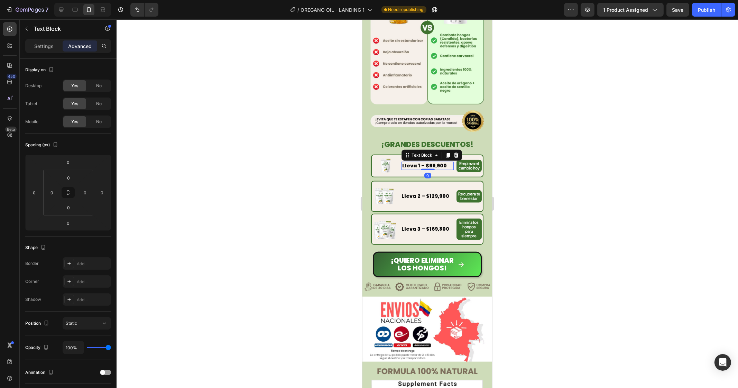
click at [427, 163] on strong "Lleva 1 – $99,900" at bounding box center [424, 165] width 45 height 7
click at [428, 193] on strong "Lleva 2 – $129,900" at bounding box center [425, 196] width 48 height 7
click at [429, 193] on strong "Lleva 2 – $129,900" at bounding box center [425, 196] width 48 height 7
click at [428, 225] on strong "Lleva 3 – $169,800" at bounding box center [425, 228] width 48 height 7
click at [429, 225] on strong "Lleva 3 – $169,800" at bounding box center [425, 228] width 48 height 7
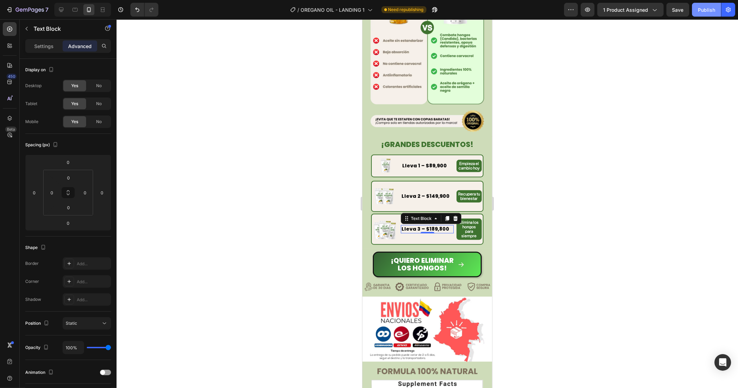
click at [707, 13] on button "Publish" at bounding box center [706, 10] width 29 height 14
